Goal: Find specific page/section: Find specific page/section

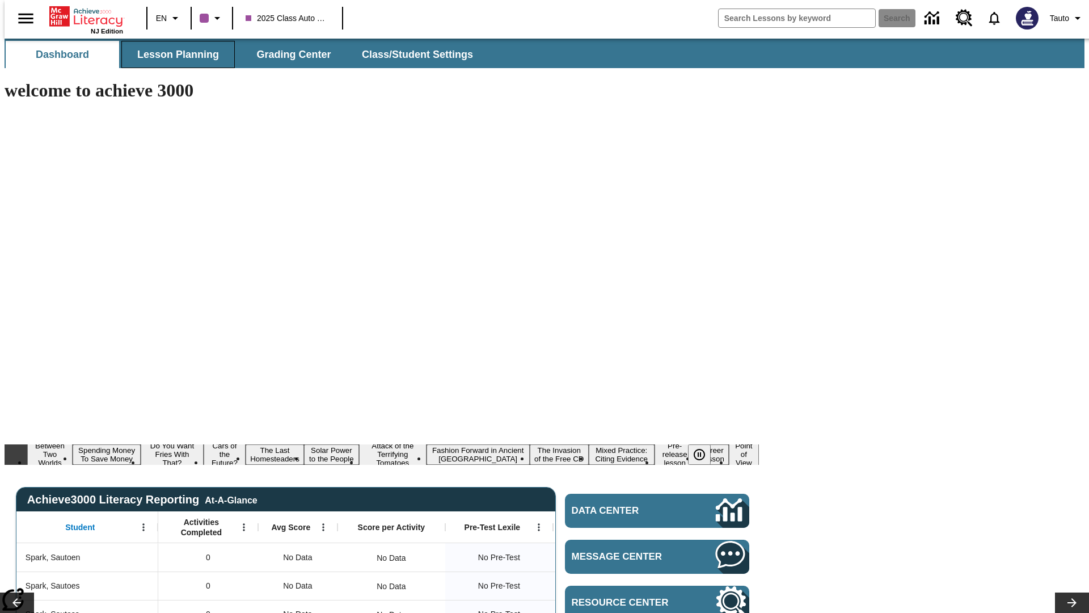
click at [174, 54] on span "Lesson Planning" at bounding box center [178, 54] width 82 height 13
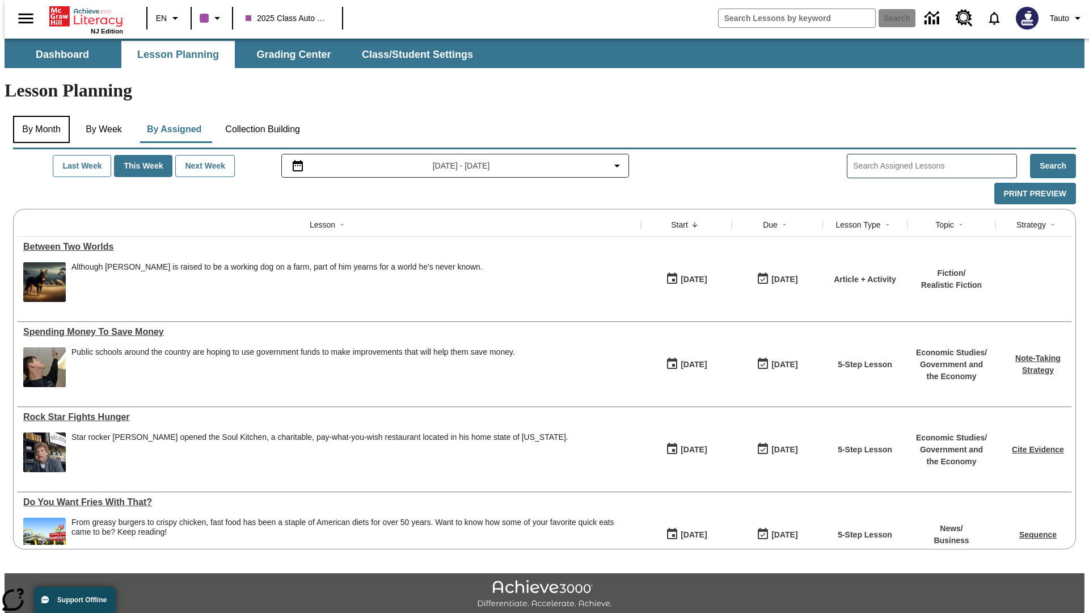
click at [38, 116] on button "By Month" at bounding box center [41, 129] width 57 height 27
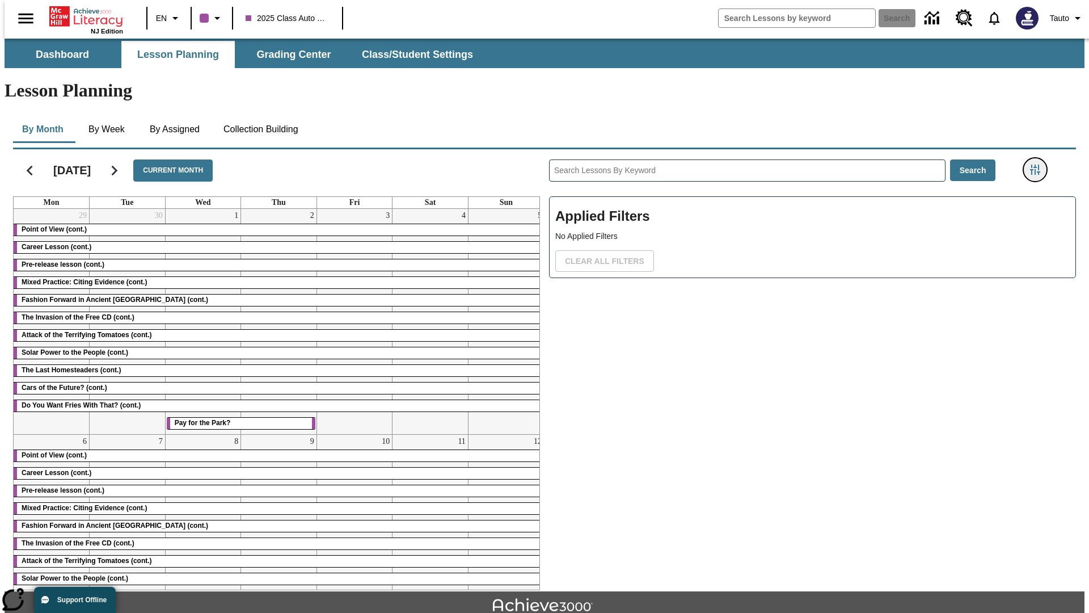
click at [1039, 164] on icon "Filters Side menu" at bounding box center [1035, 169] width 10 height 10
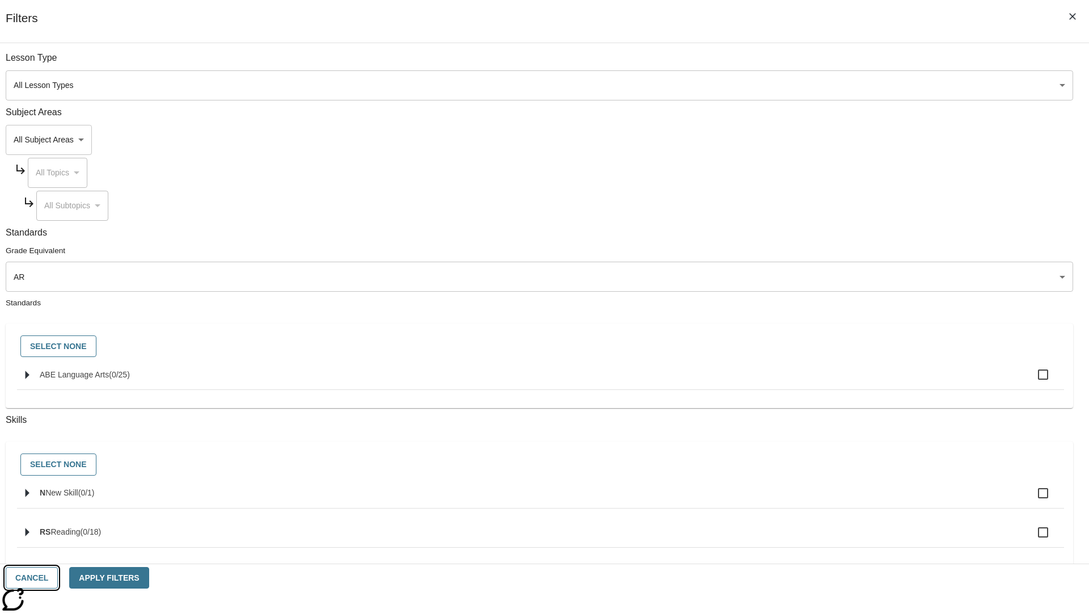
click at [58, 577] on button "Cancel" at bounding box center [32, 578] width 52 height 22
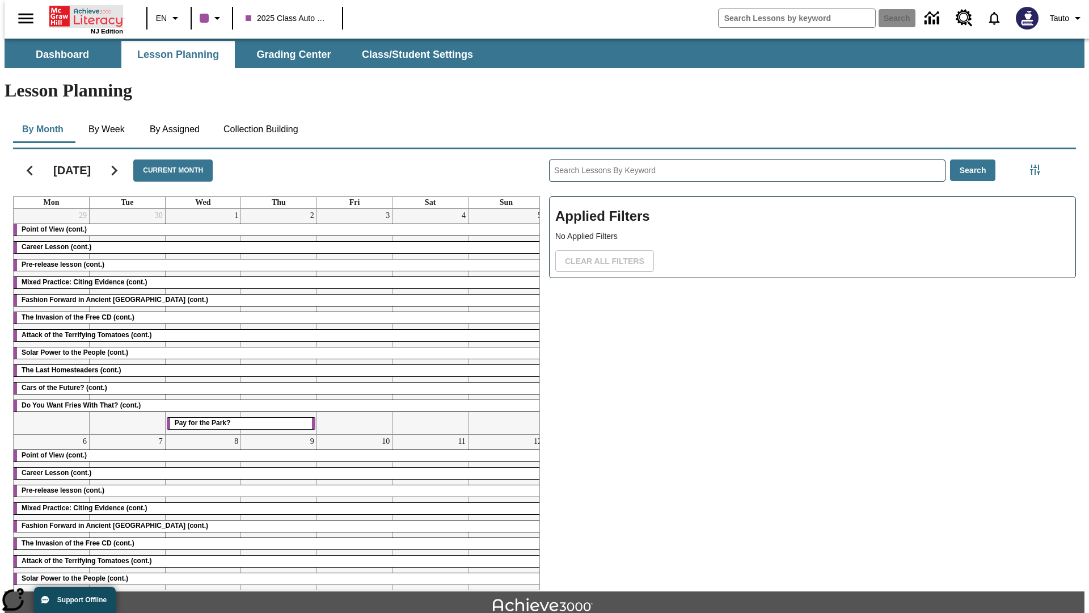
click at [82, 15] on icon "Home" at bounding box center [86, 16] width 75 height 23
